Goal: Task Accomplishment & Management: Manage account settings

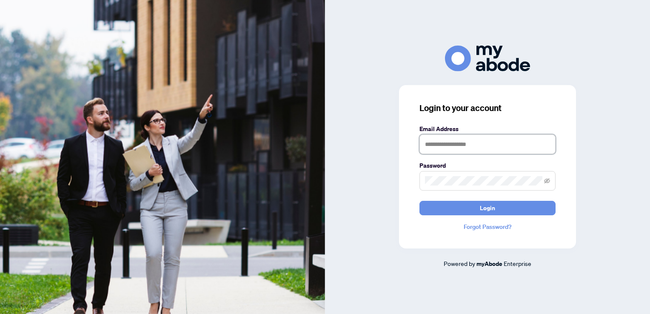
click at [441, 147] on input "text" at bounding box center [488, 144] width 136 height 20
type input "**********"
click at [434, 186] on span at bounding box center [488, 181] width 136 height 20
click at [420, 201] on button "Login" at bounding box center [488, 208] width 136 height 14
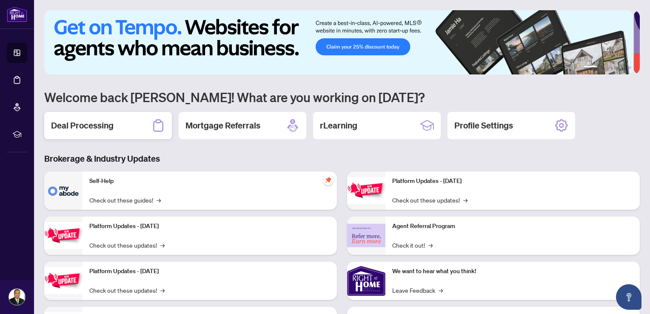
click at [103, 123] on h2 "Deal Processing" at bounding box center [82, 126] width 63 height 12
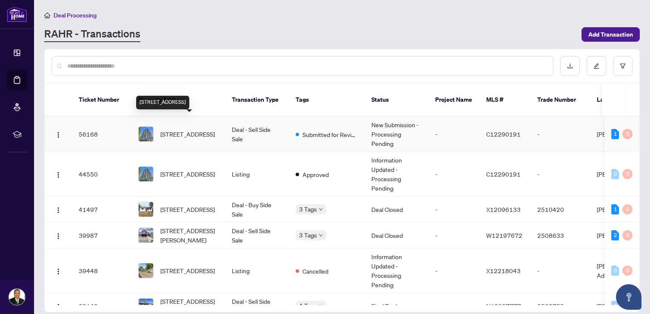
click at [179, 129] on span "[STREET_ADDRESS]" at bounding box center [187, 133] width 54 height 9
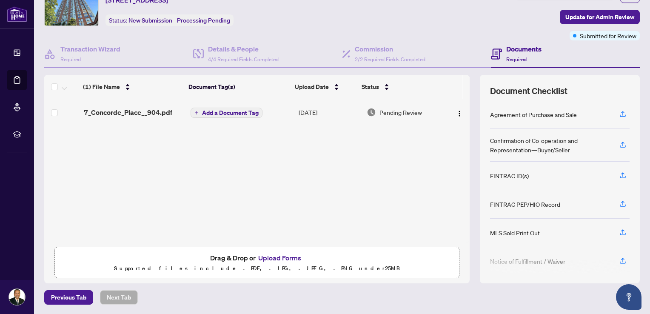
click at [276, 256] on button "Upload Forms" at bounding box center [280, 257] width 48 height 11
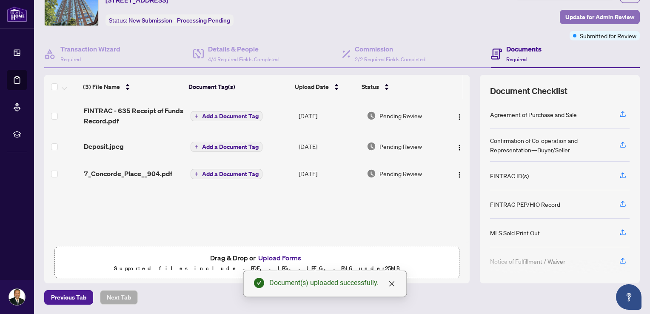
click at [587, 16] on span "Update for Admin Review" at bounding box center [600, 17] width 69 height 14
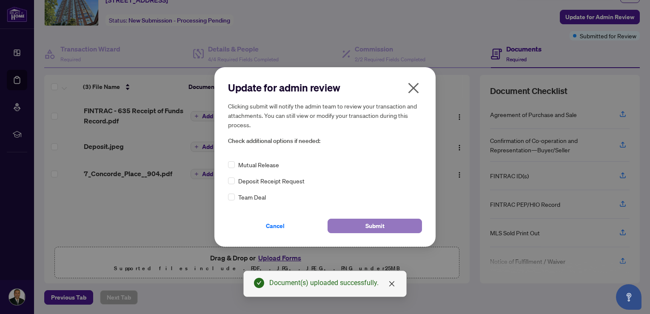
click at [366, 227] on span "Submit" at bounding box center [375, 226] width 19 height 14
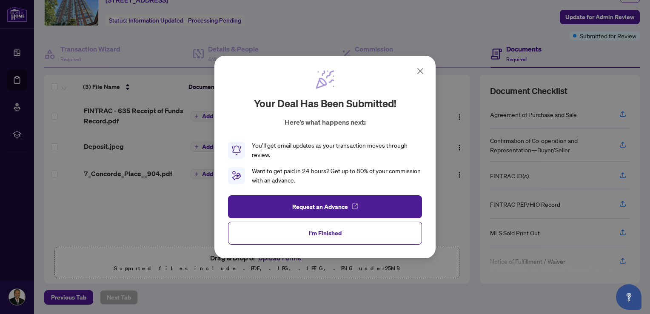
click at [420, 69] on icon at bounding box center [420, 71] width 10 height 10
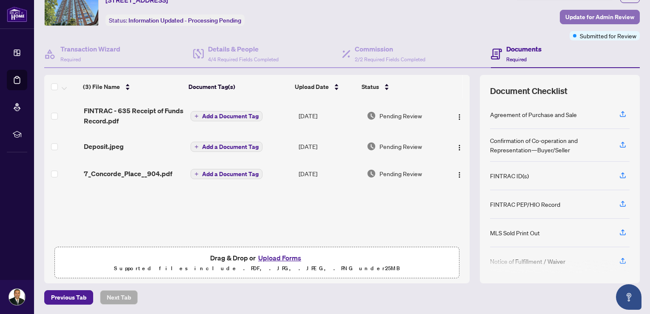
click at [589, 14] on span "Update for Admin Review" at bounding box center [600, 17] width 69 height 14
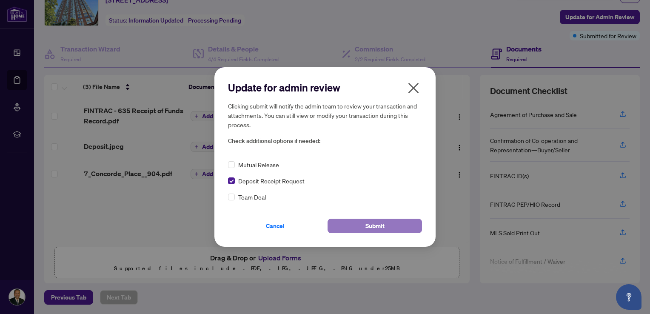
click at [368, 223] on span "Submit" at bounding box center [375, 226] width 19 height 14
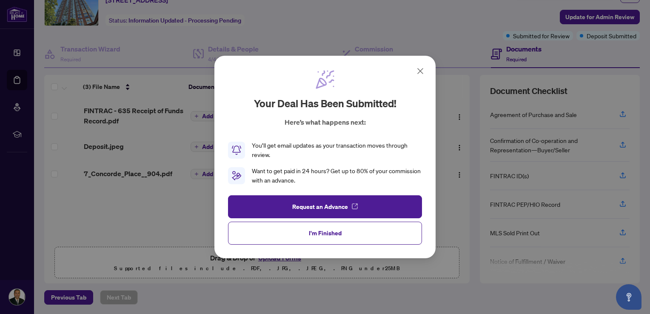
click at [422, 71] on icon at bounding box center [420, 71] width 10 height 10
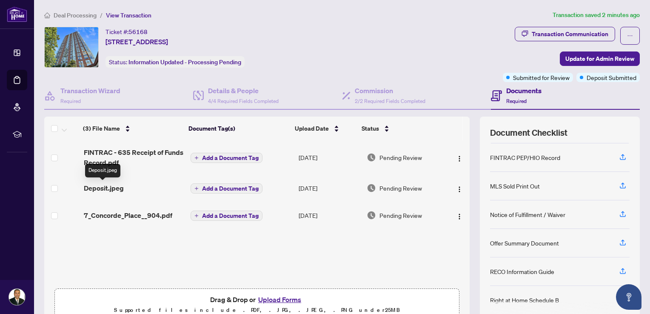
click at [104, 186] on span "Deposit.jpeg" at bounding box center [104, 188] width 40 height 10
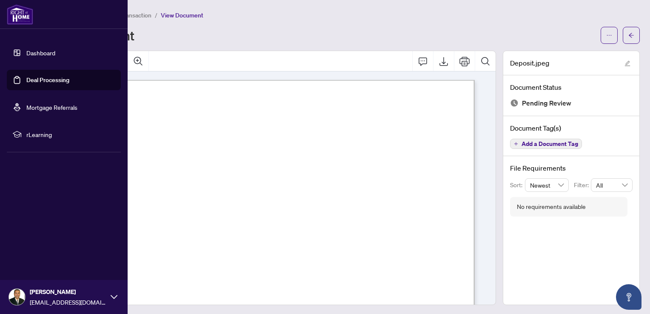
click at [45, 52] on link "Dashboard" at bounding box center [40, 53] width 29 height 8
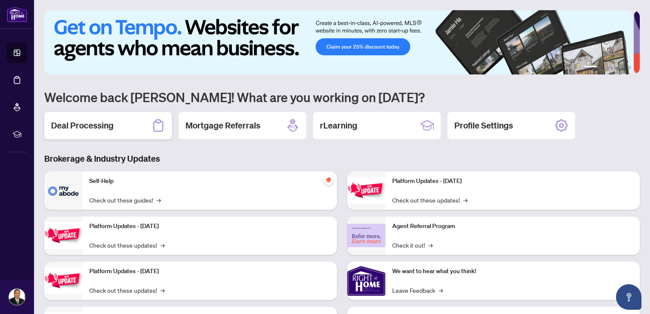
click at [114, 123] on div "Deal Processing" at bounding box center [108, 125] width 128 height 27
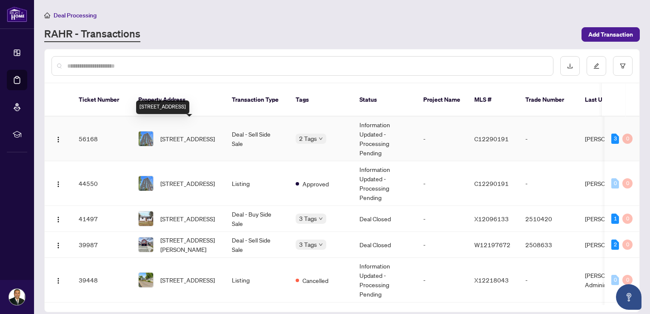
click at [179, 134] on span "[STREET_ADDRESS]" at bounding box center [187, 138] width 54 height 9
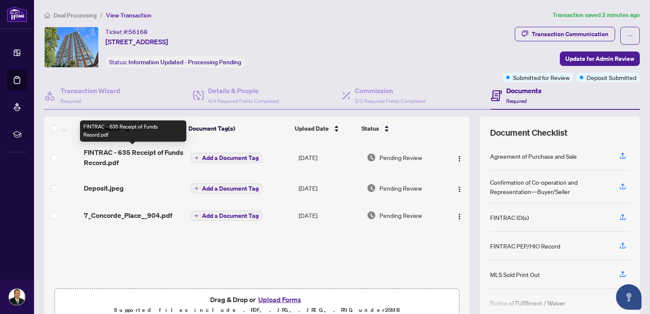
click at [115, 156] on span "FINTRAC - 635 Receipt of Funds Record.pdf" at bounding box center [134, 157] width 100 height 20
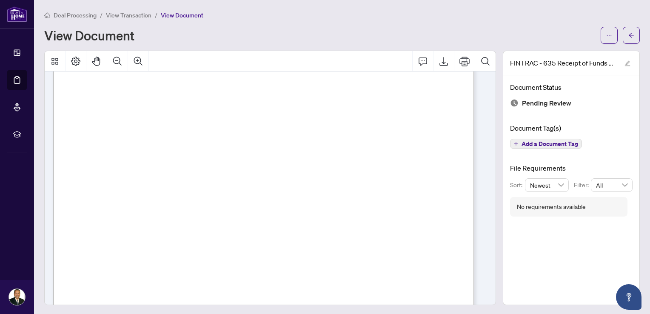
scroll to position [123, 0]
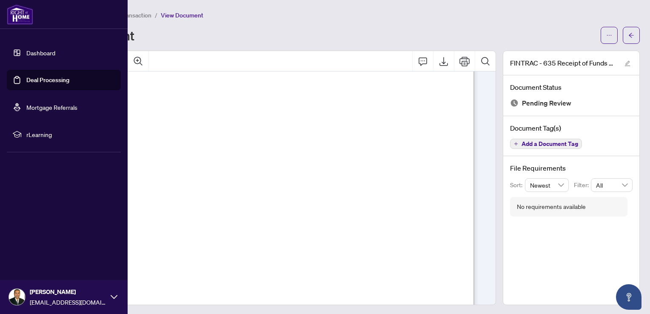
click at [26, 49] on link "Dashboard" at bounding box center [40, 53] width 29 height 8
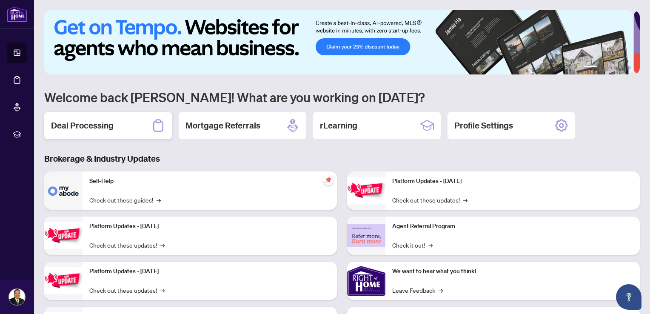
click at [113, 126] on h2 "Deal Processing" at bounding box center [82, 126] width 63 height 12
